Goal: Information Seeking & Learning: Learn about a topic

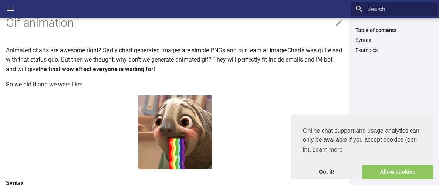
scroll to position [65, 0]
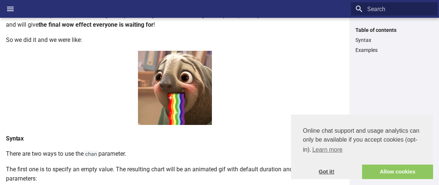
click at [325, 170] on link "Got it!" at bounding box center [326, 171] width 71 height 15
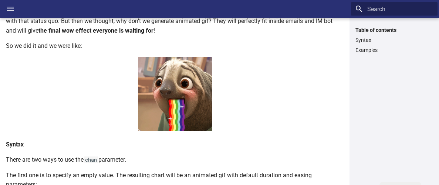
scroll to position [71, 0]
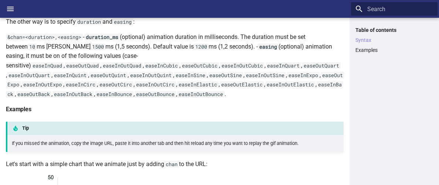
scroll to position [232, 0]
